Goal: Task Accomplishment & Management: Use online tool/utility

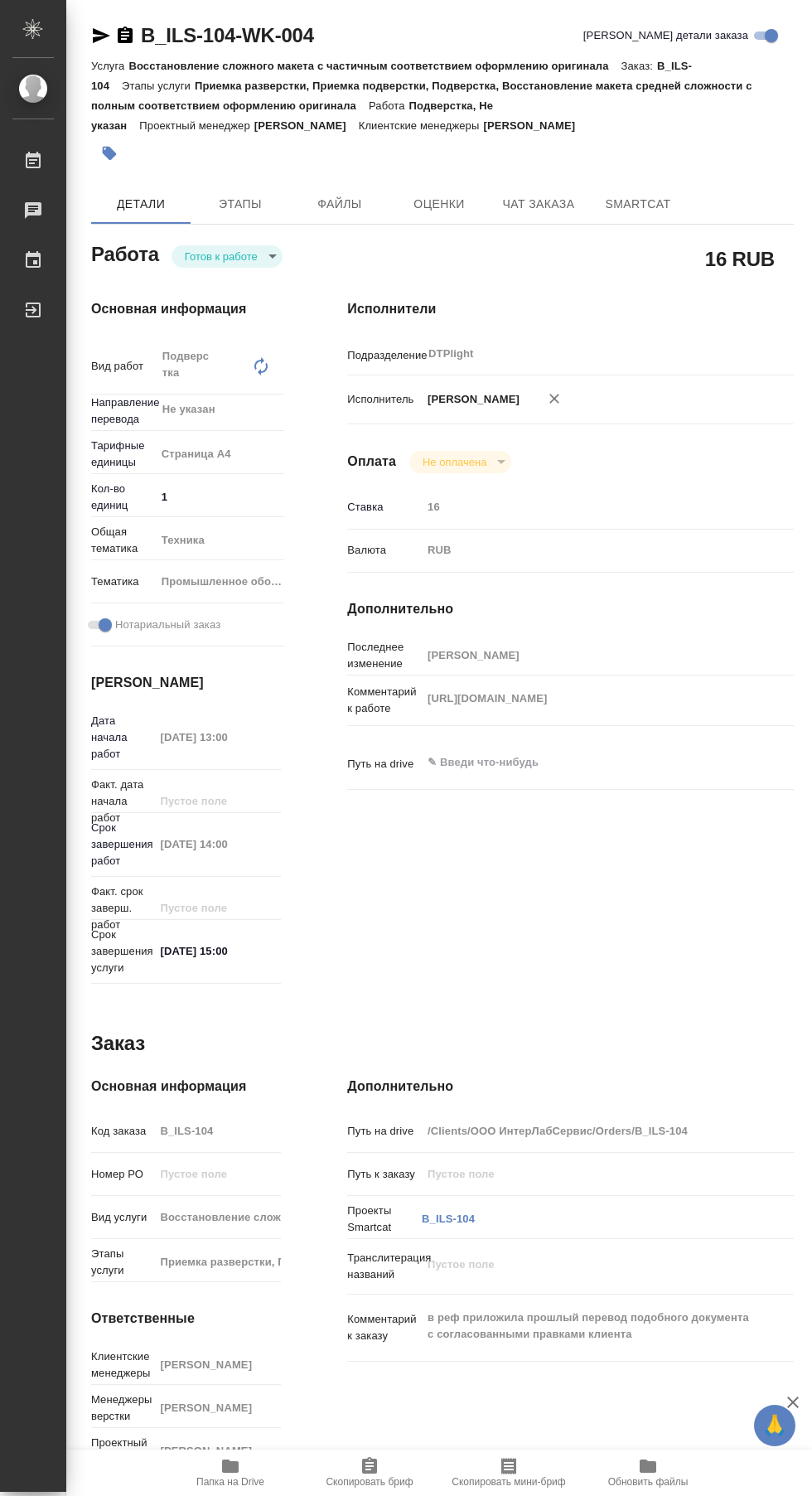
type textarea "x"
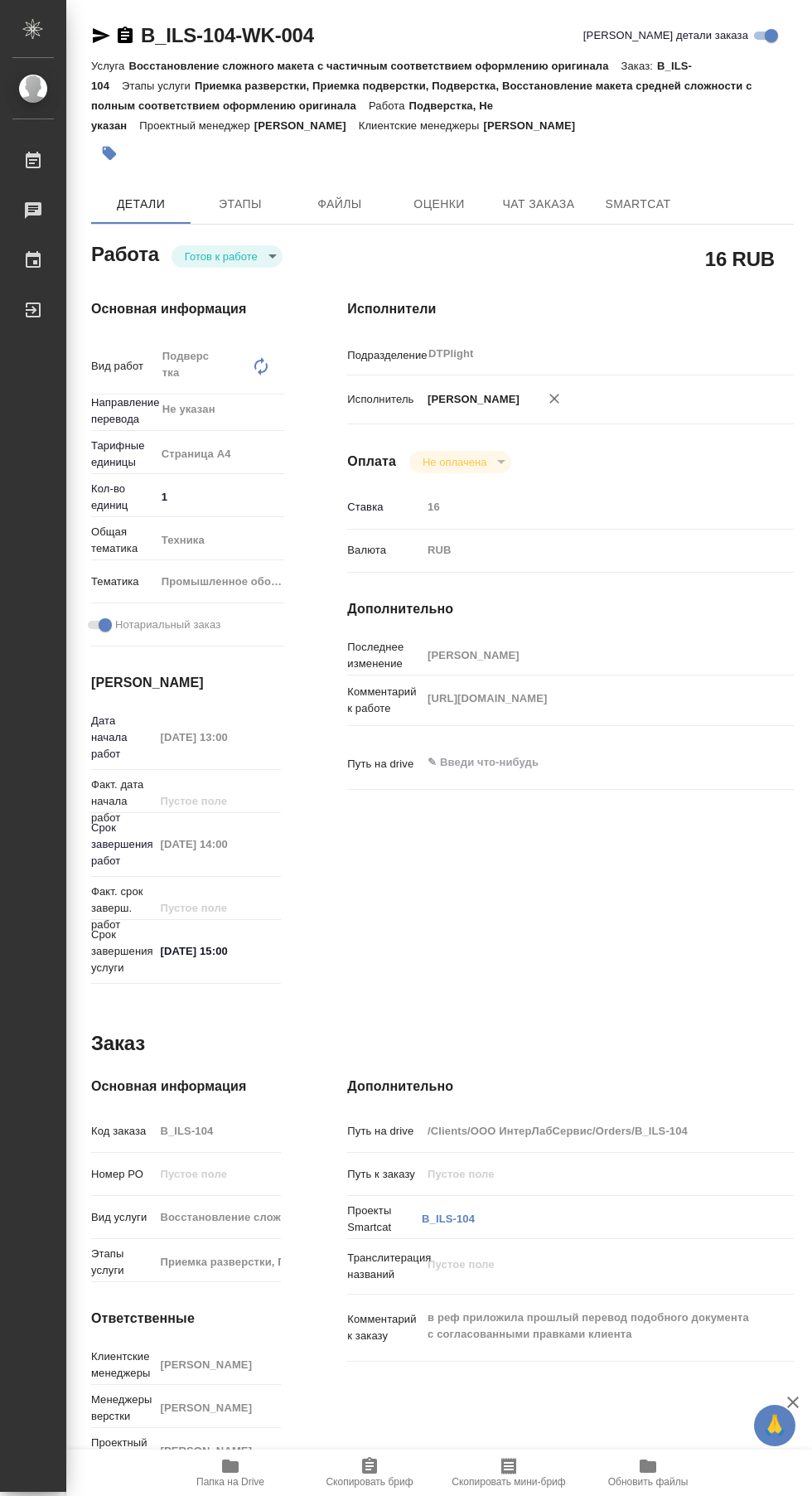
type textarea "x"
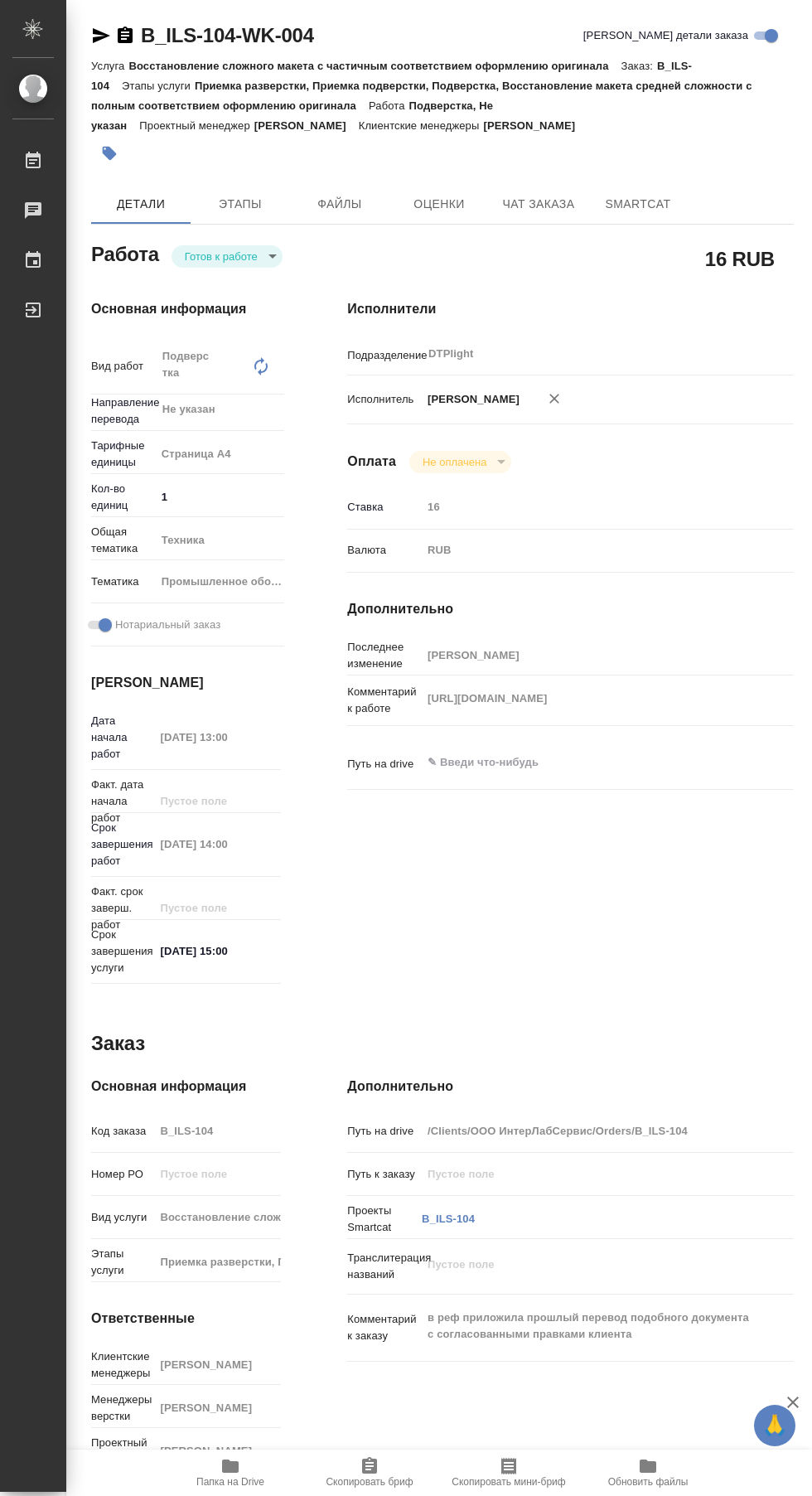
click at [228, 258] on body "🙏 .cls-1 fill:#fff; AWATERA Сархатов [PERSON_NAME] Работы 0 Чаты График Выйти B…" at bounding box center [406, 748] width 812 height 1496
click at [263, 255] on li "В работе" at bounding box center [225, 255] width 112 height 28
type textarea "x"
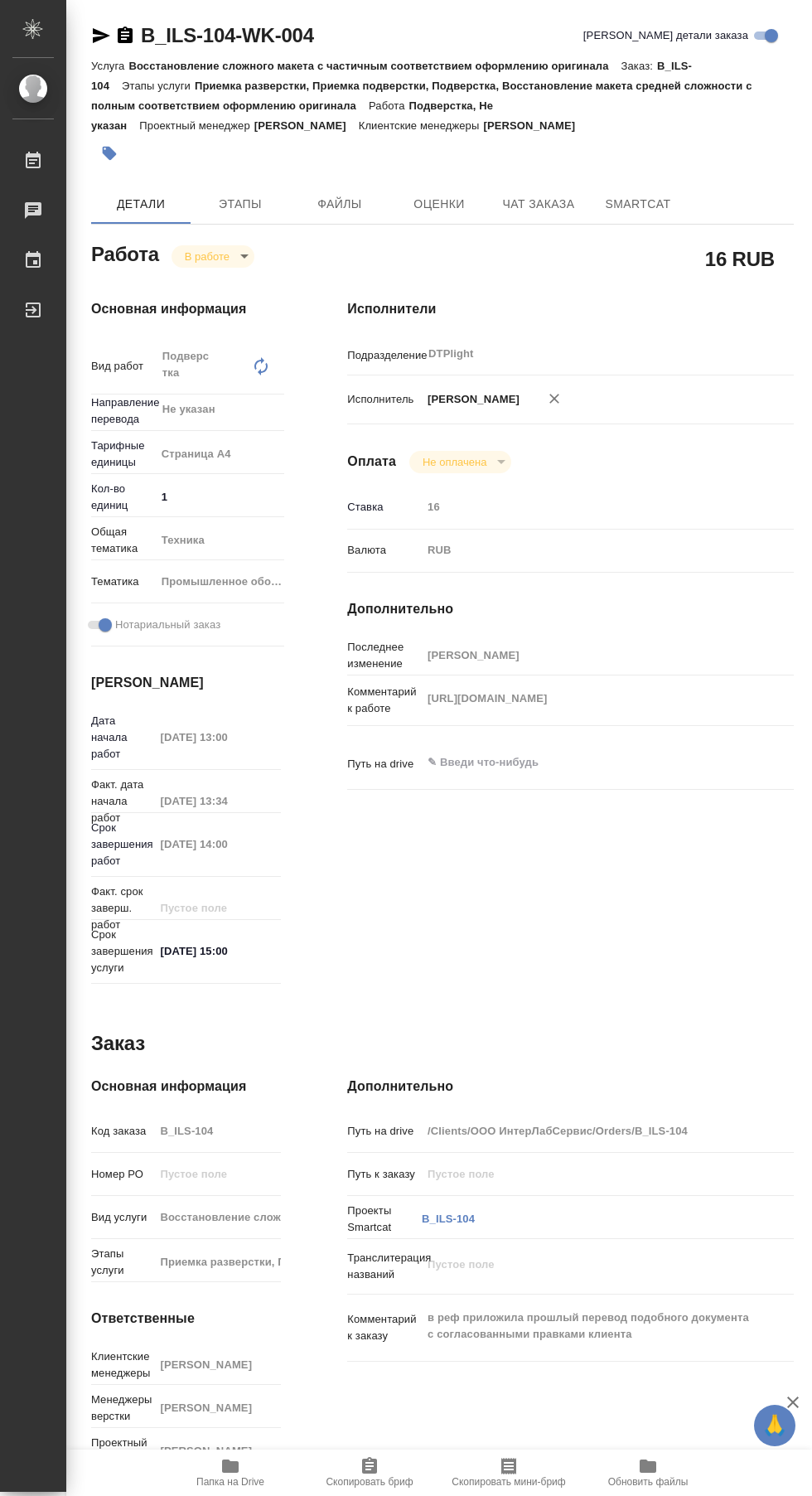
type textarea "x"
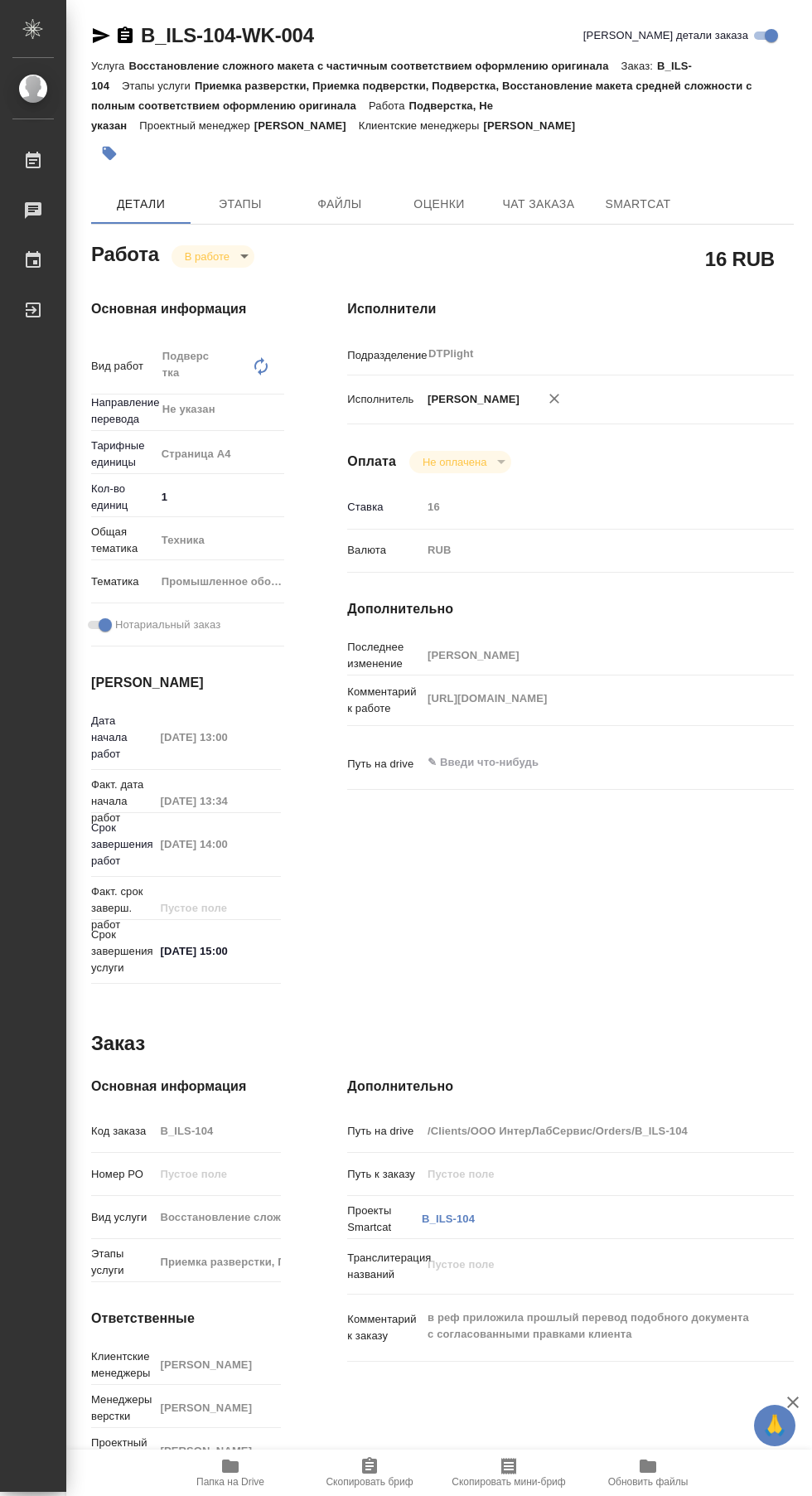
type textarea "x"
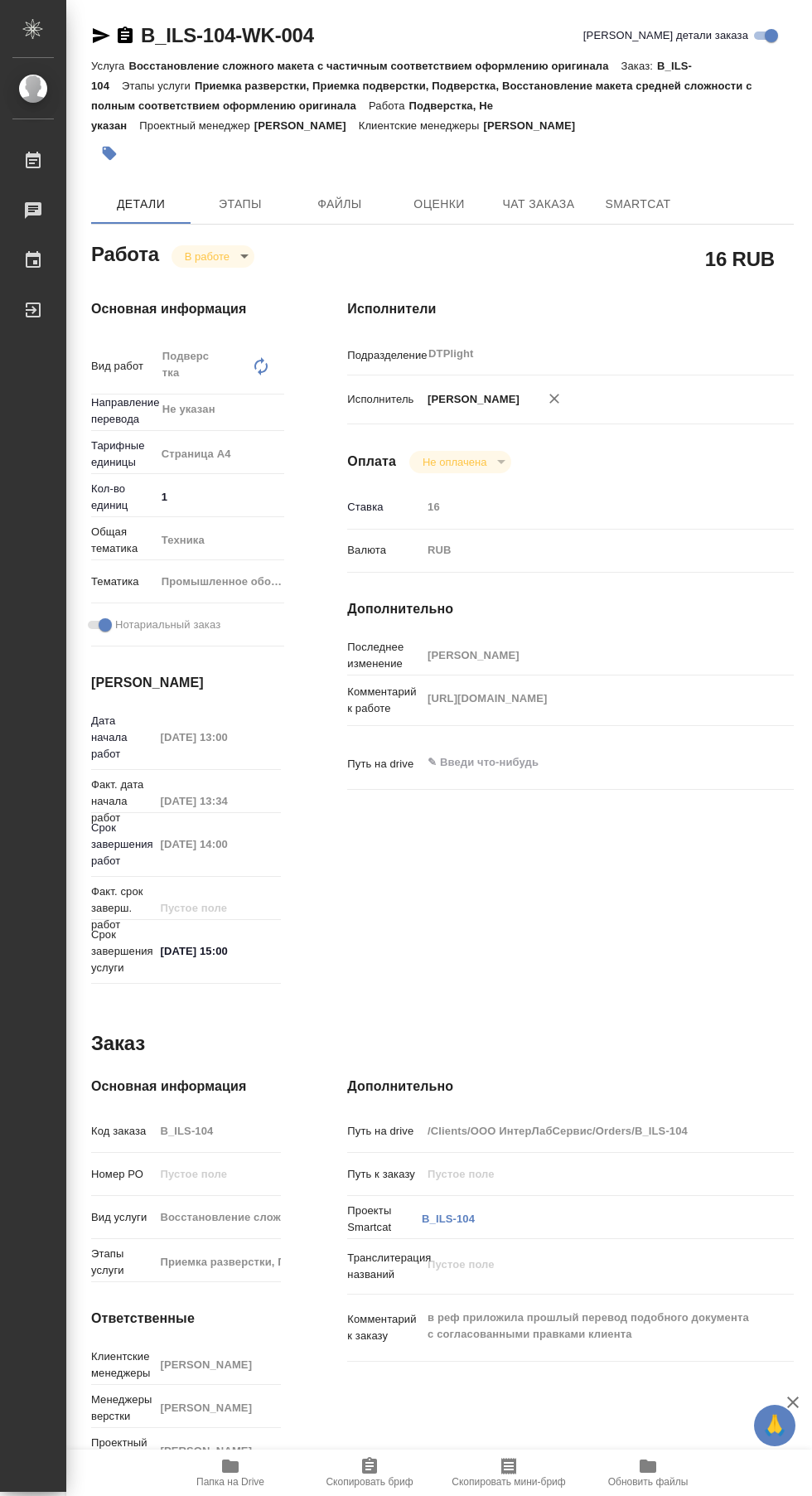
type textarea "x"
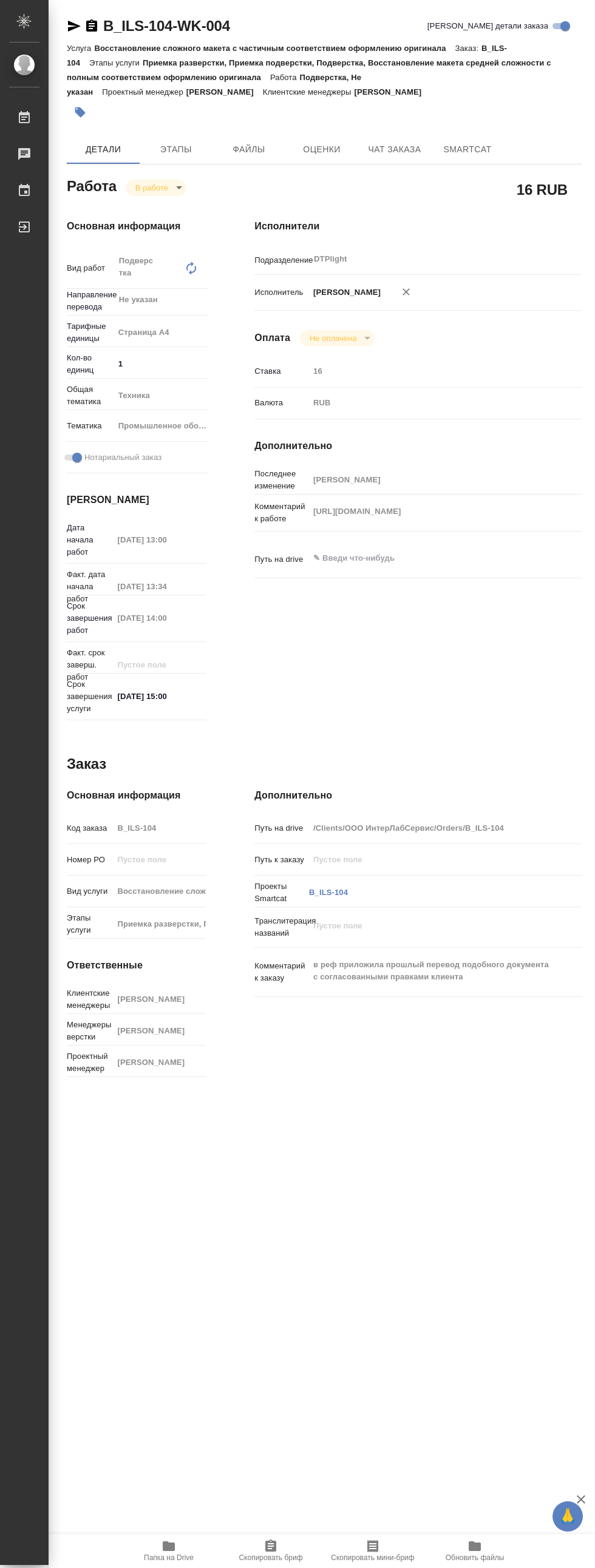
type textarea "x"
